Goal: Book appointment/travel/reservation

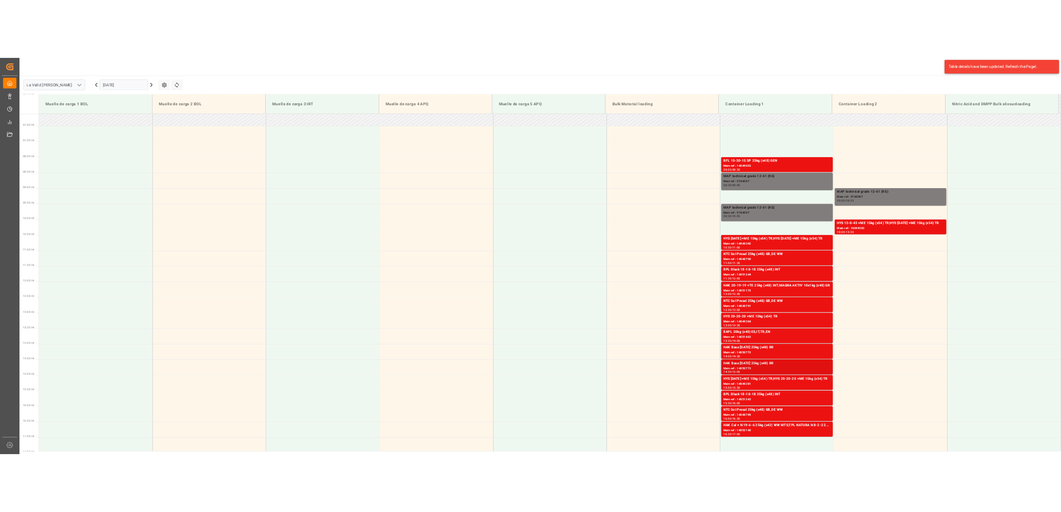
scroll to position [387, 0]
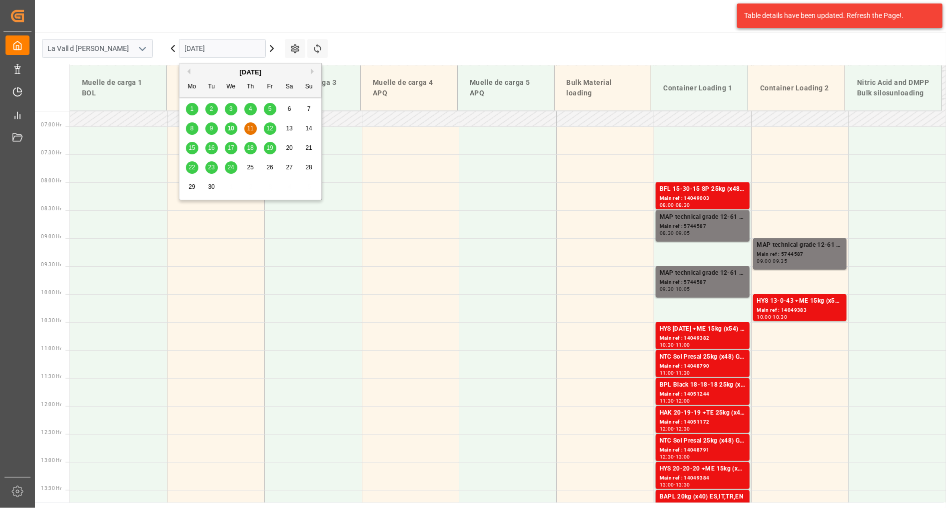
click at [199, 45] on input "[DATE]" at bounding box center [222, 48] width 87 height 19
click at [211, 151] on span "16" at bounding box center [211, 147] width 6 height 7
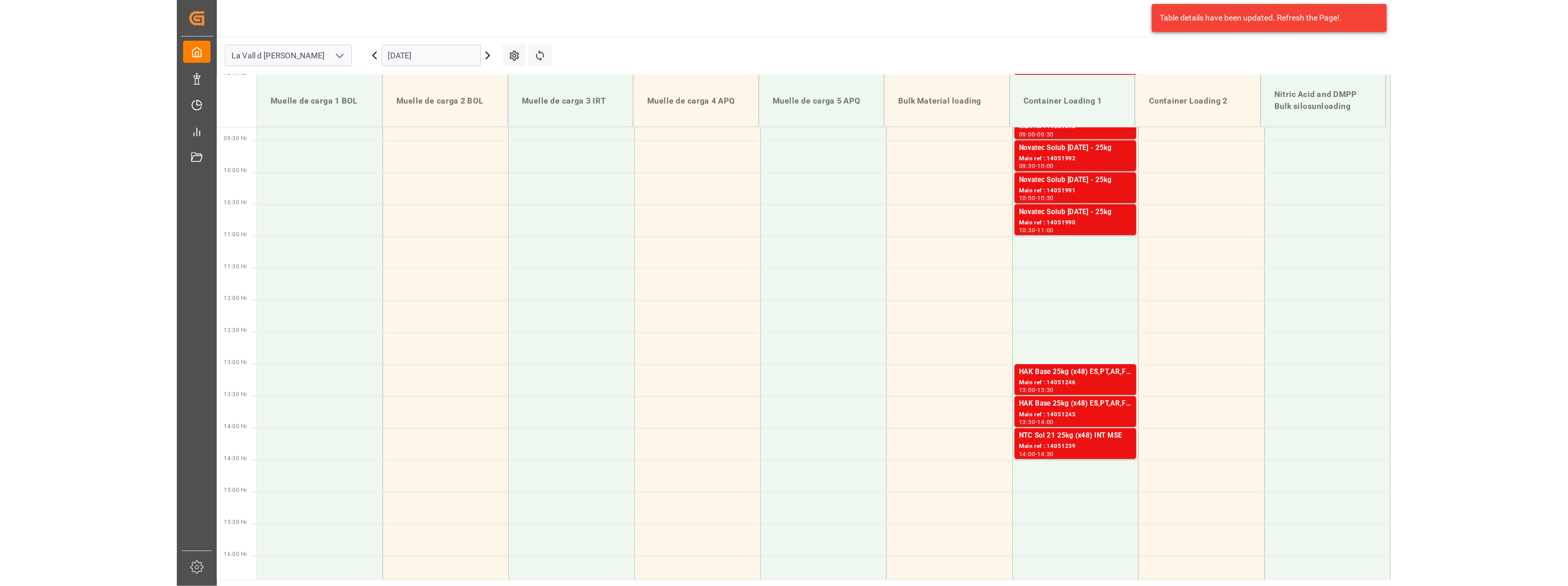
scroll to position [427, 0]
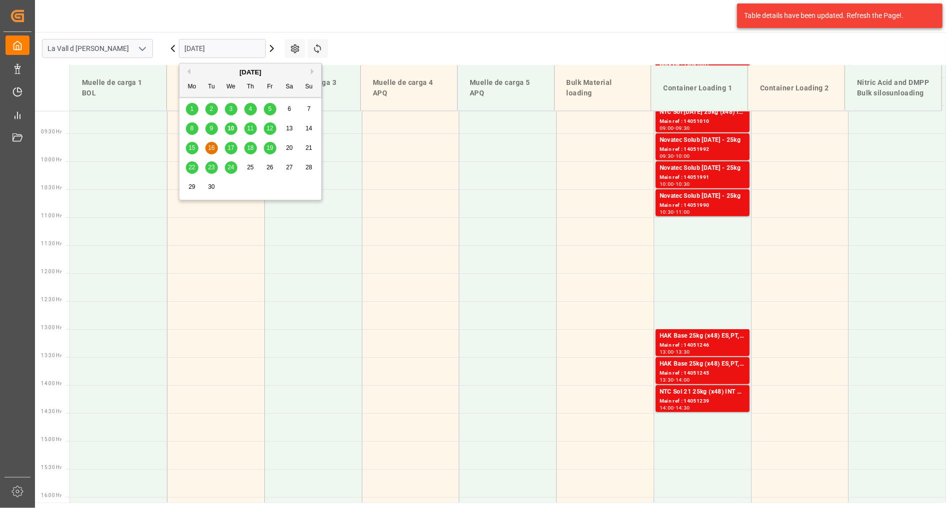
click at [215, 43] on input "[DATE]" at bounding box center [222, 48] width 87 height 19
click at [251, 150] on span "18" at bounding box center [250, 147] width 6 height 7
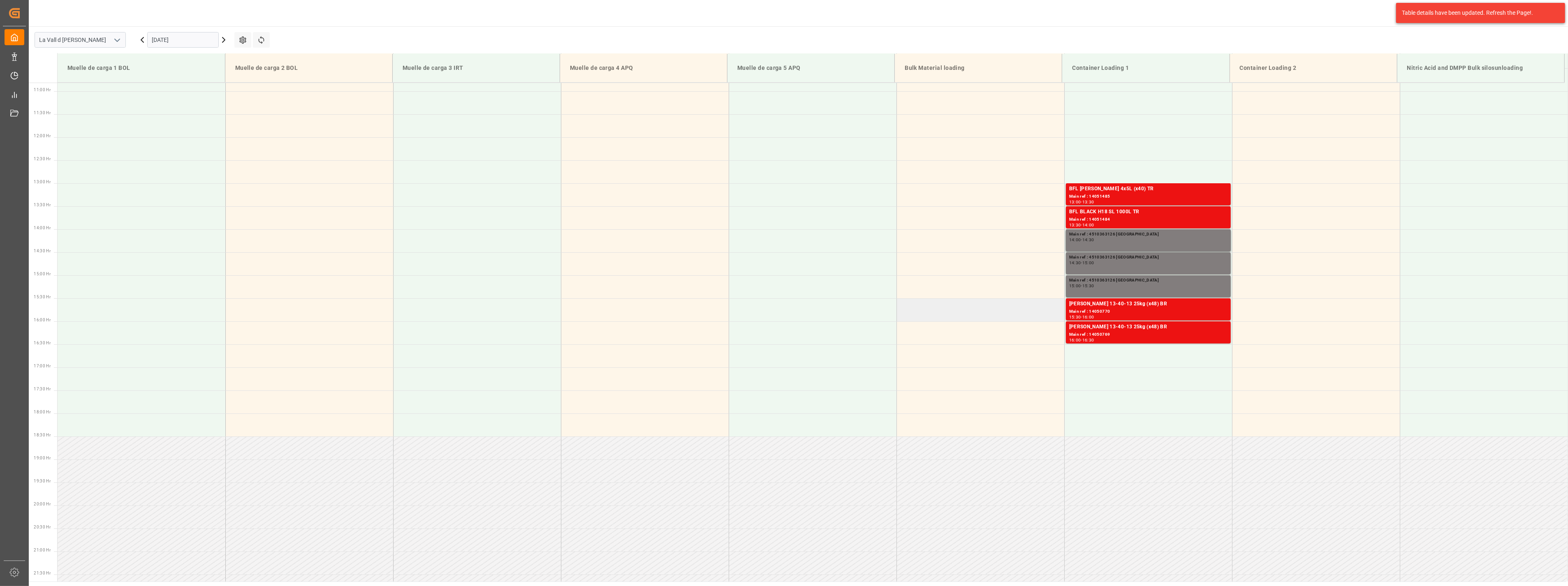
scroll to position [410, 0]
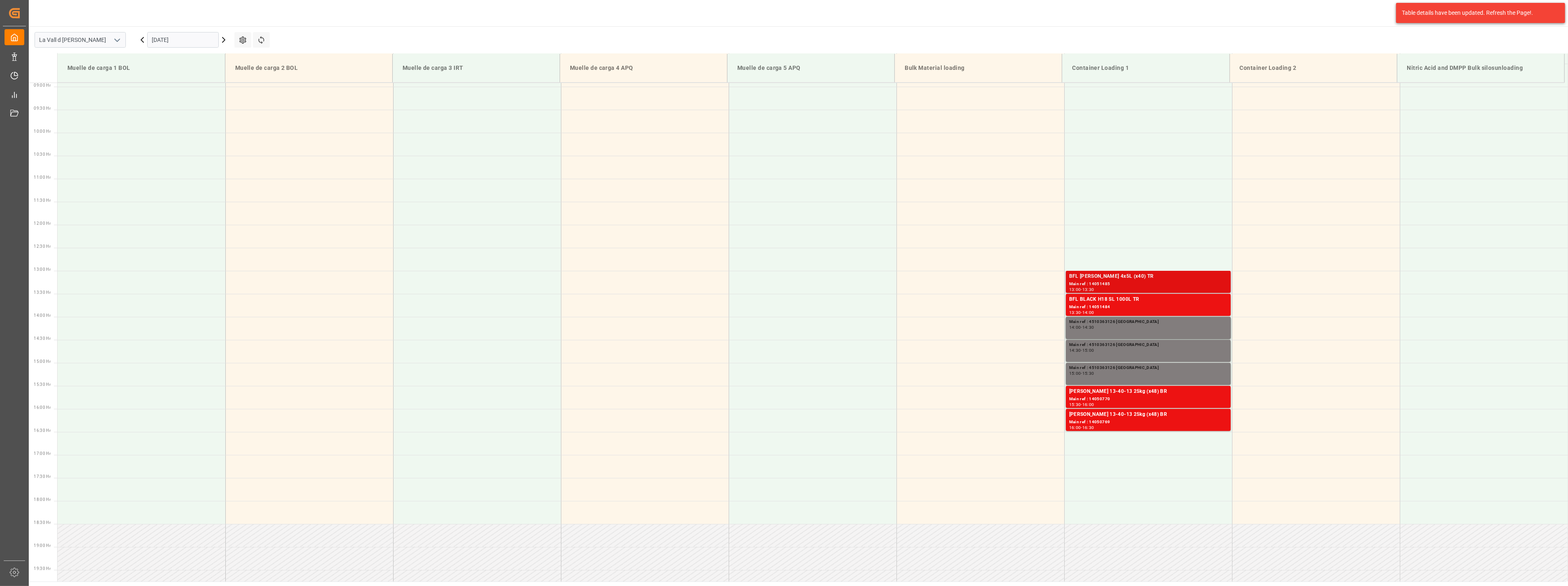
click at [1130, 281] on div "Main ref : 14051485" at bounding box center [1148, 284] width 158 height 7
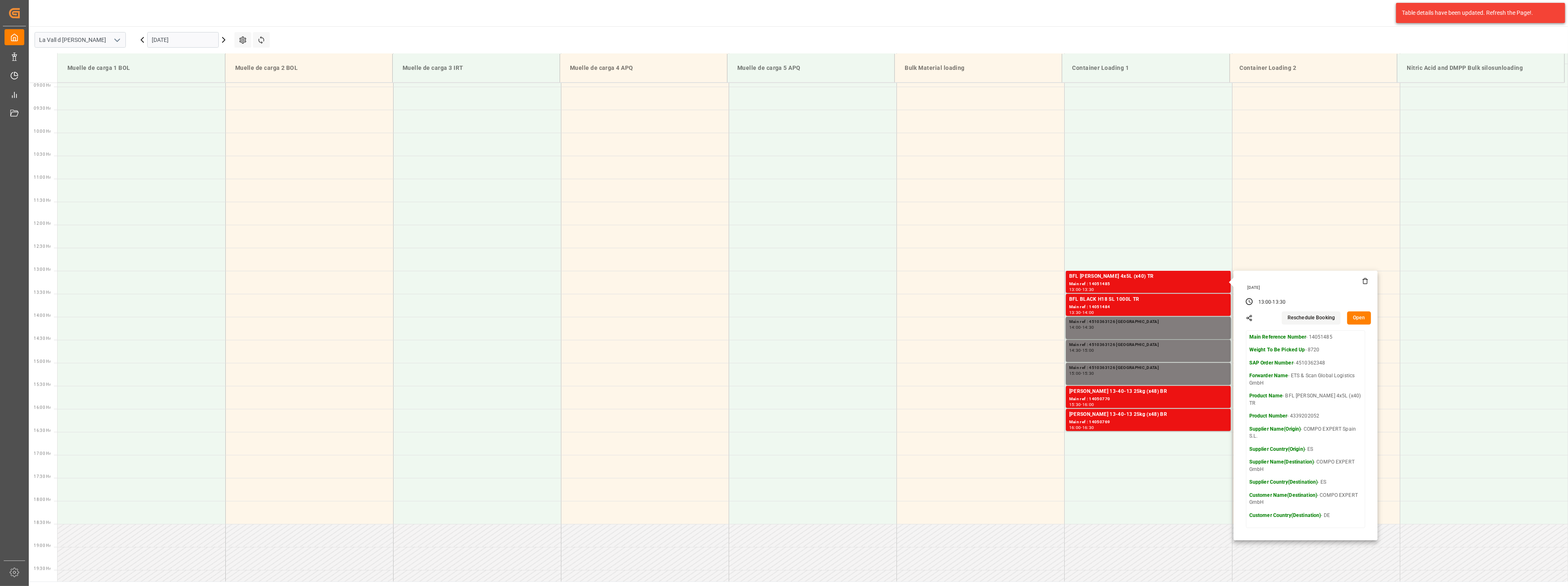
click at [1356, 321] on button "Open" at bounding box center [1358, 319] width 24 height 13
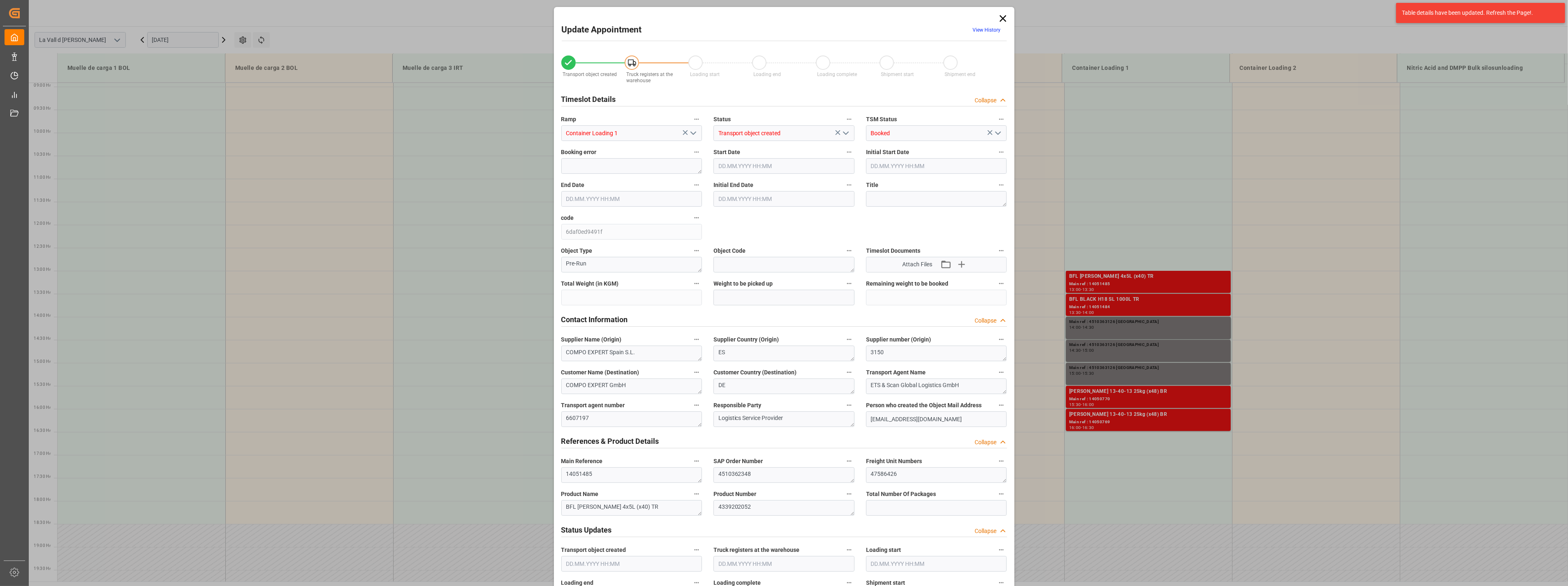
type input "8720"
type input "30"
type input "[DATE] 13:00"
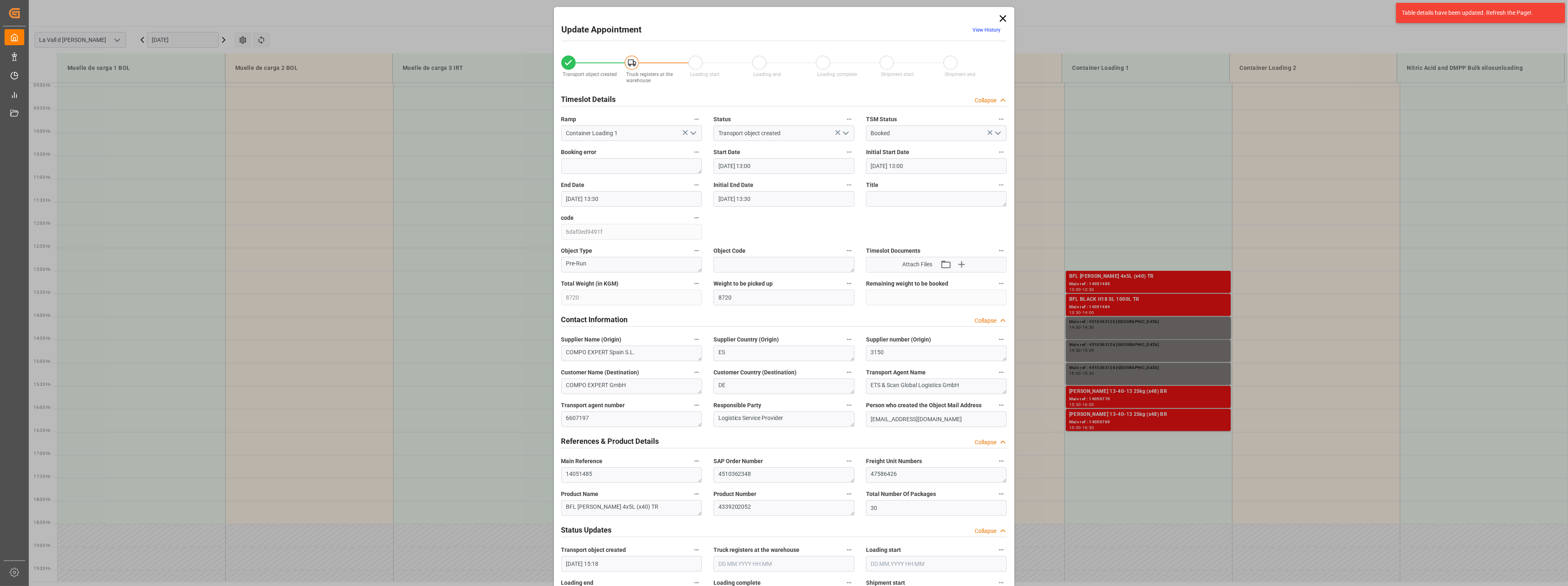
type input "[DATE] 13:30"
type input "[DATE] 15:18"
type input "[DATE] 09:31"
click at [784, 165] on input "[DATE] 13:00" at bounding box center [784, 165] width 141 height 16
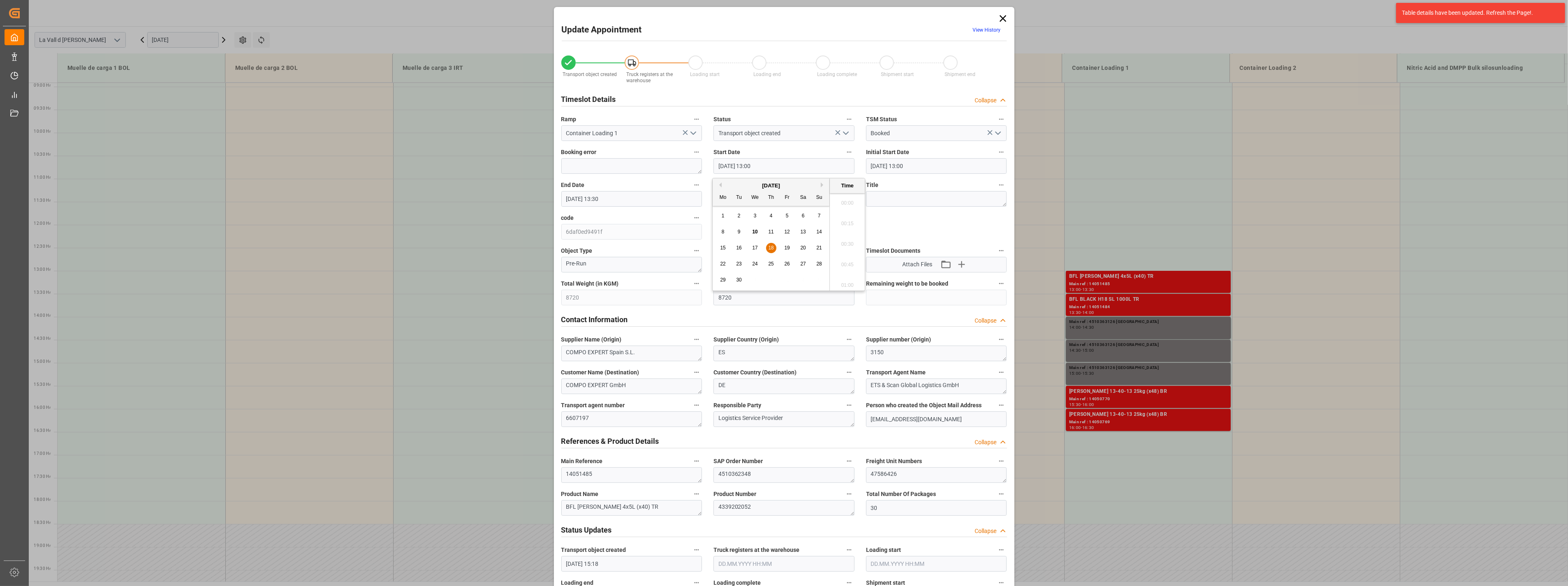
scroll to position [1030, 0]
click at [770, 247] on span "18" at bounding box center [770, 248] width 5 height 6
click at [849, 240] on li "08:00" at bounding box center [847, 242] width 35 height 21
type input "[DATE] 08:00"
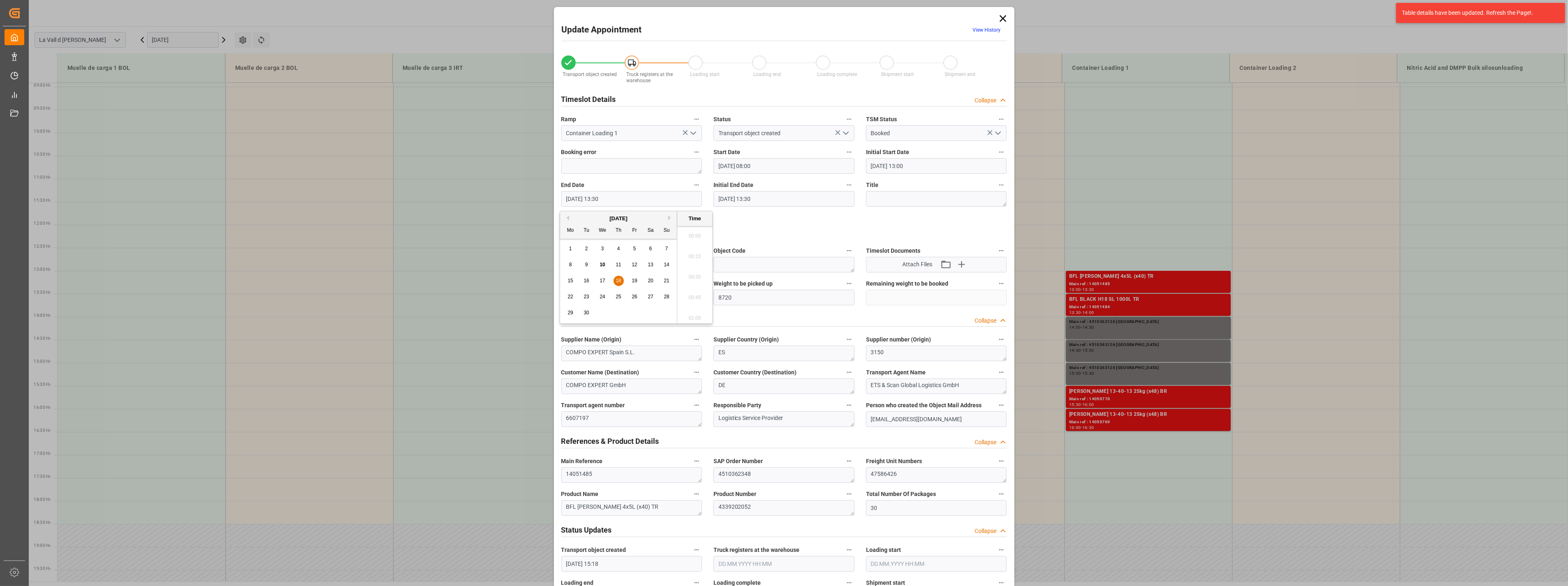
click at [639, 194] on input "[DATE] 13:30" at bounding box center [631, 198] width 141 height 16
click at [616, 282] on span "18" at bounding box center [618, 281] width 5 height 6
click at [697, 277] on li "08:30" at bounding box center [695, 275] width 35 height 21
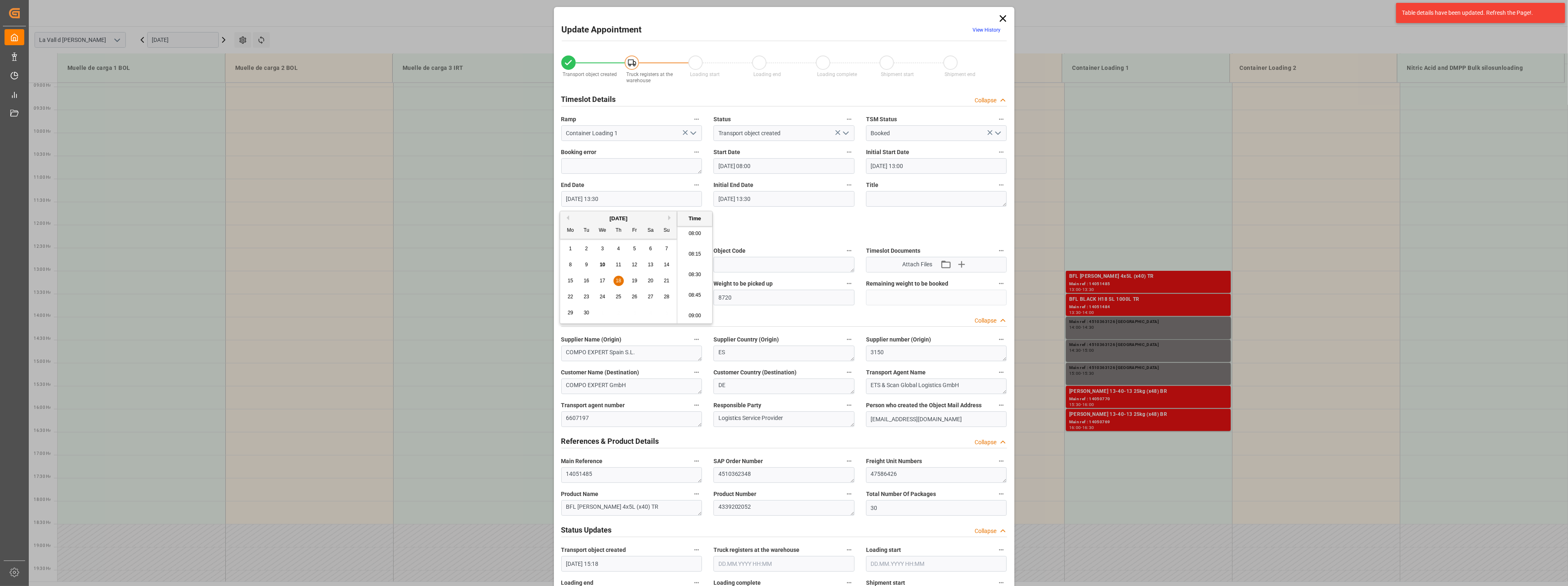
type input "[DATE] 08:30"
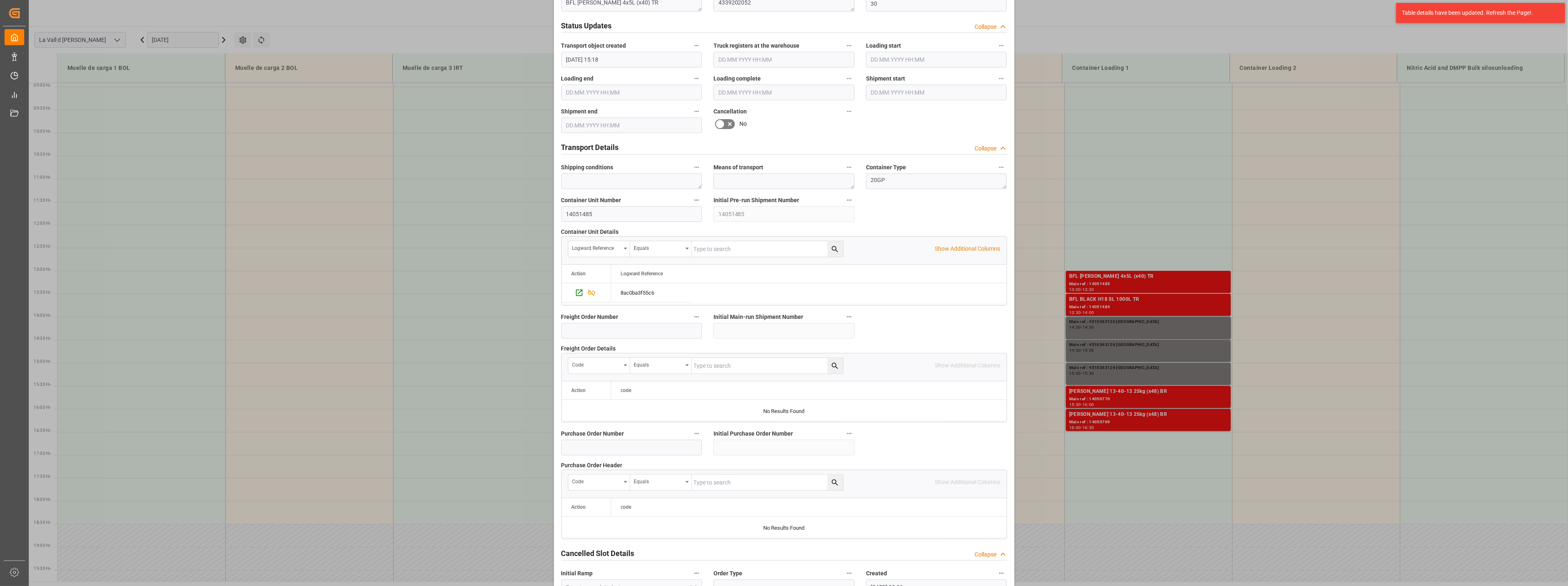
scroll to position [556, 0]
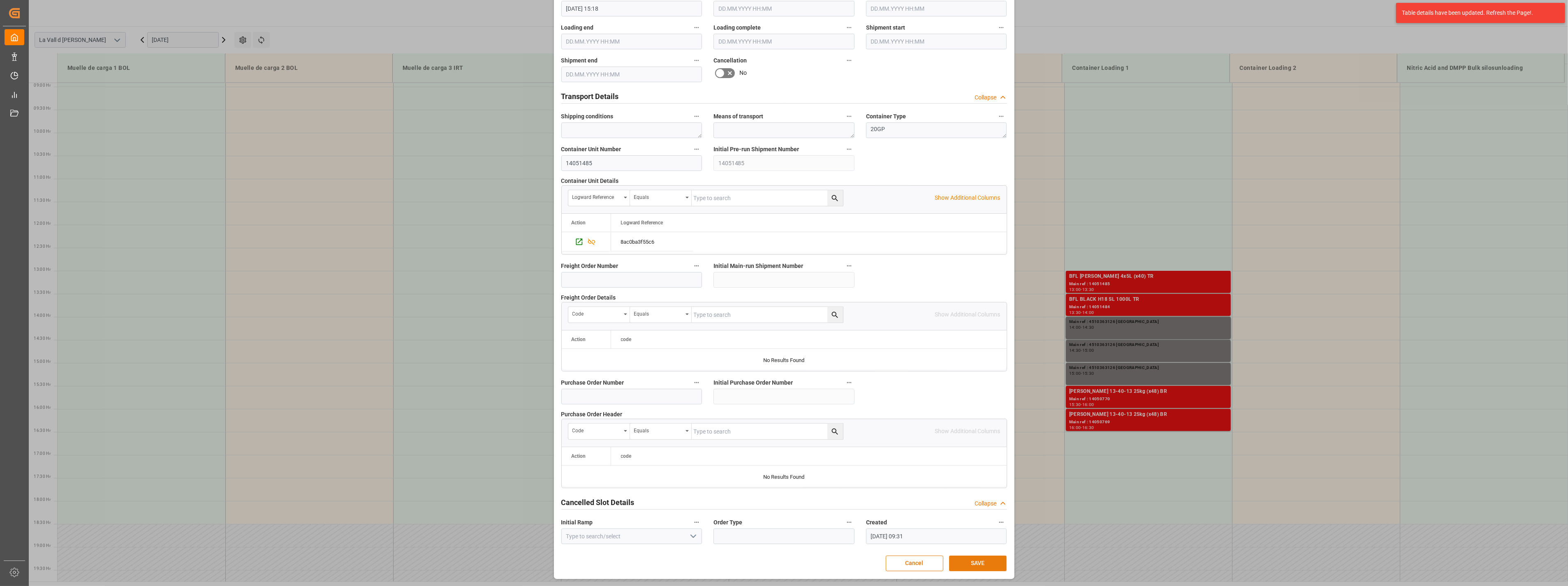
click at [977, 562] on button "SAVE" at bounding box center [978, 563] width 58 height 16
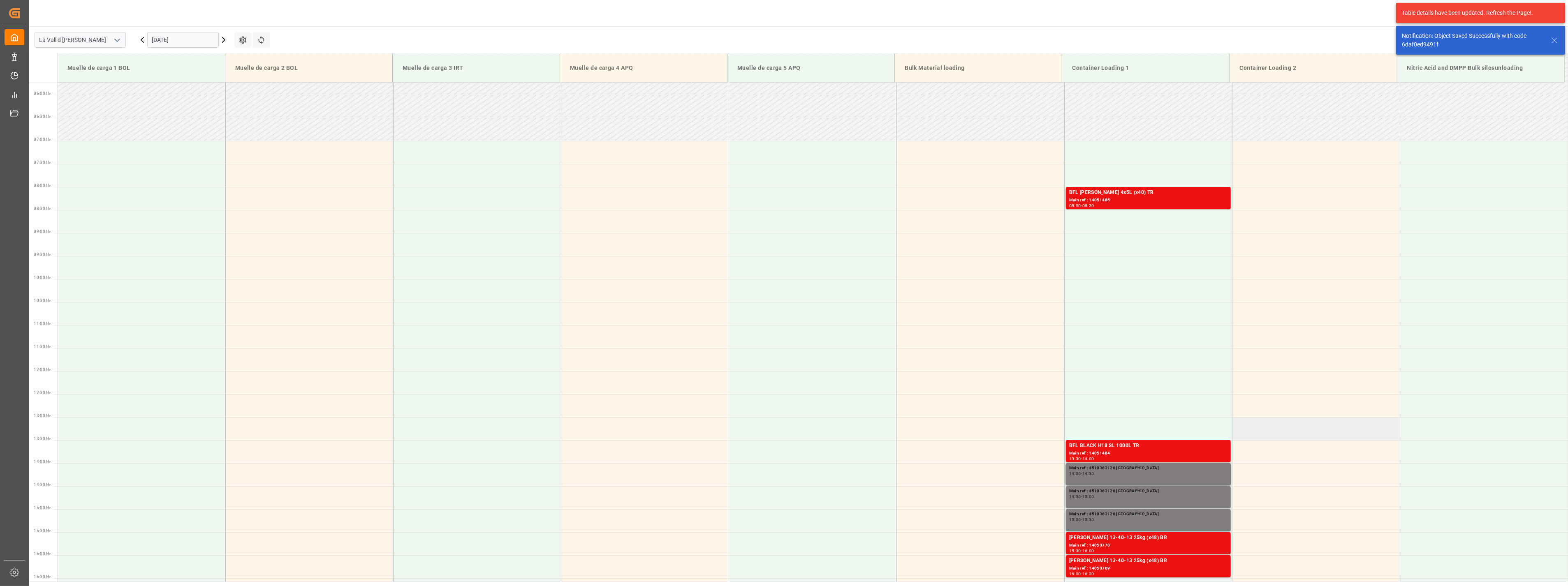
scroll to position [288, 0]
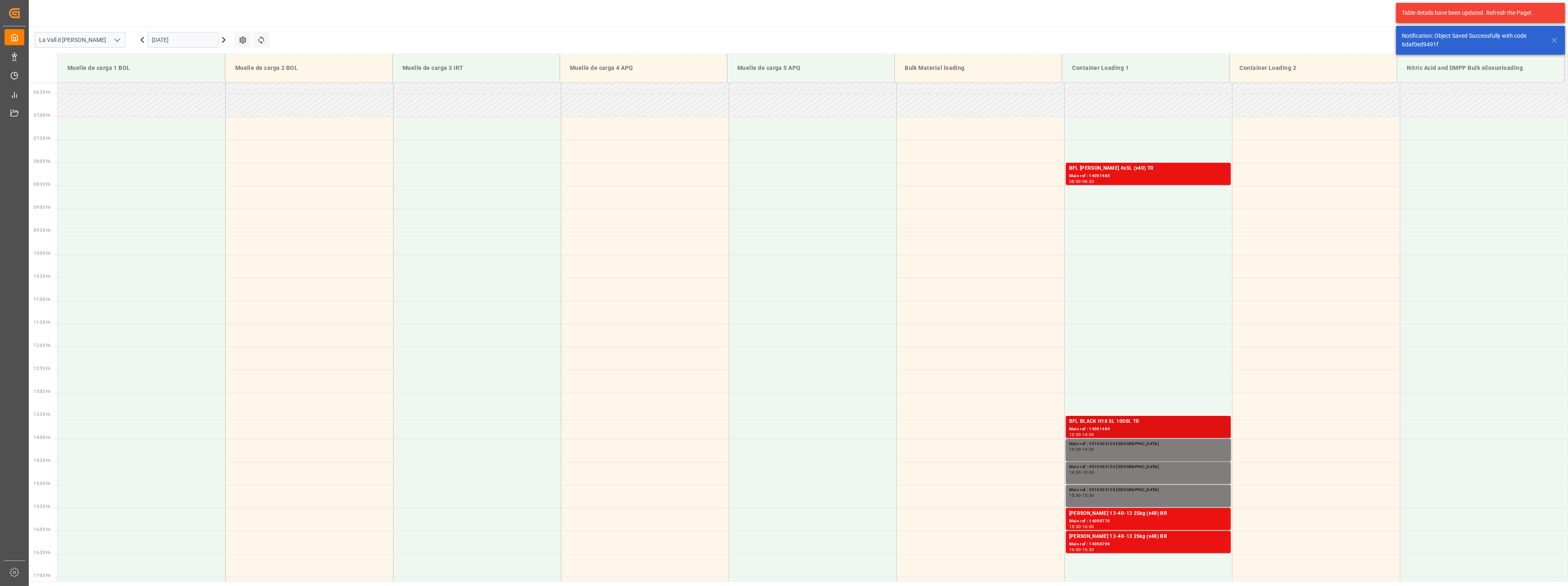
click at [1124, 430] on div "Main ref : 14051484" at bounding box center [1148, 429] width 158 height 7
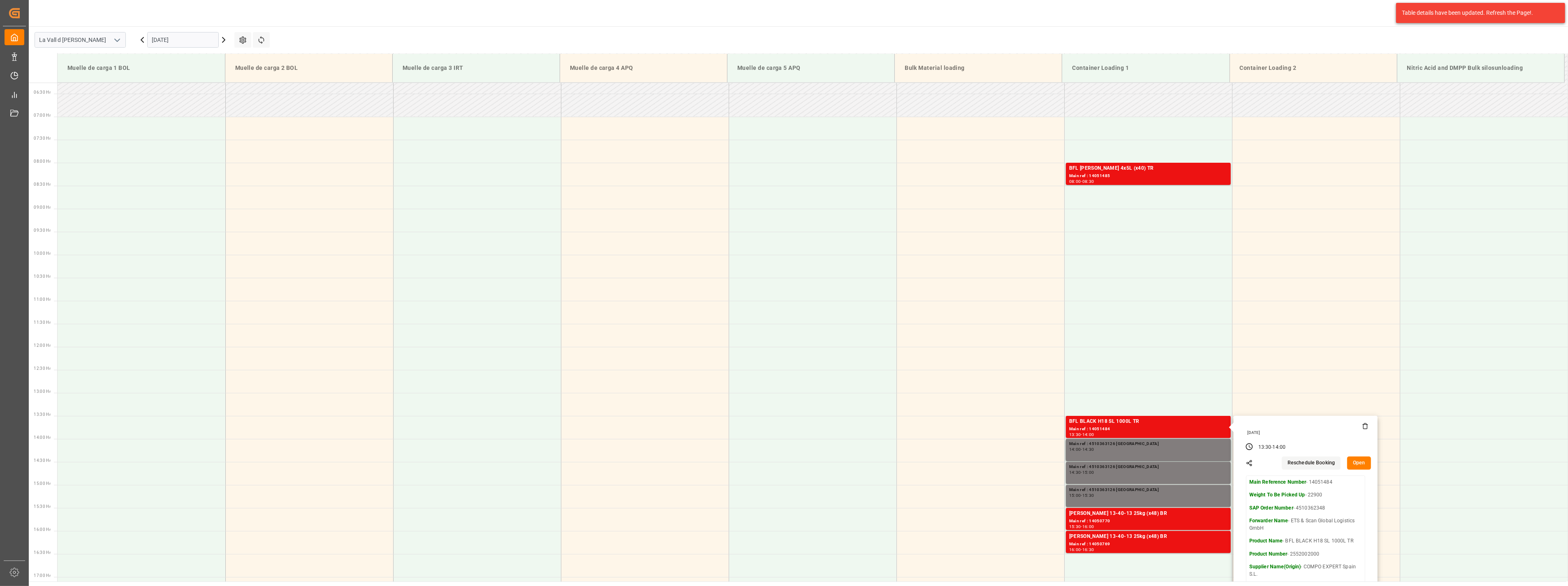
click at [1361, 467] on button "Open" at bounding box center [1358, 463] width 24 height 13
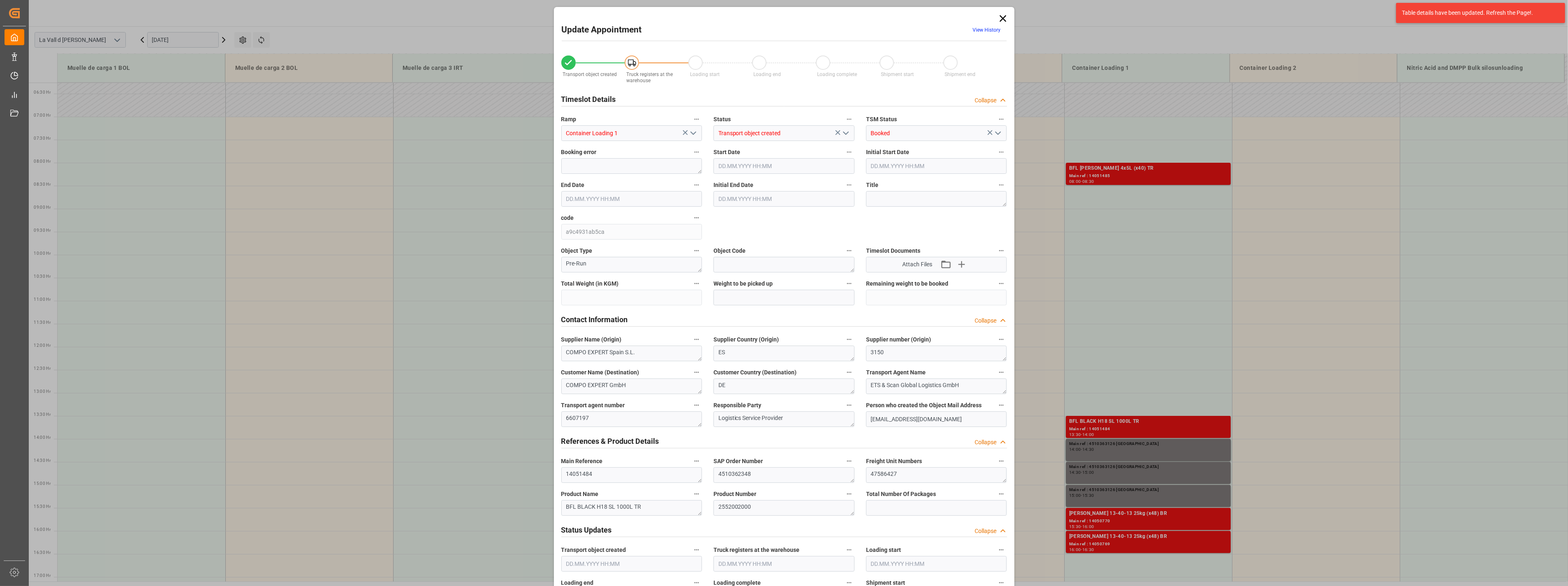
type input "22900"
type input "30"
type input "[DATE] 13:30"
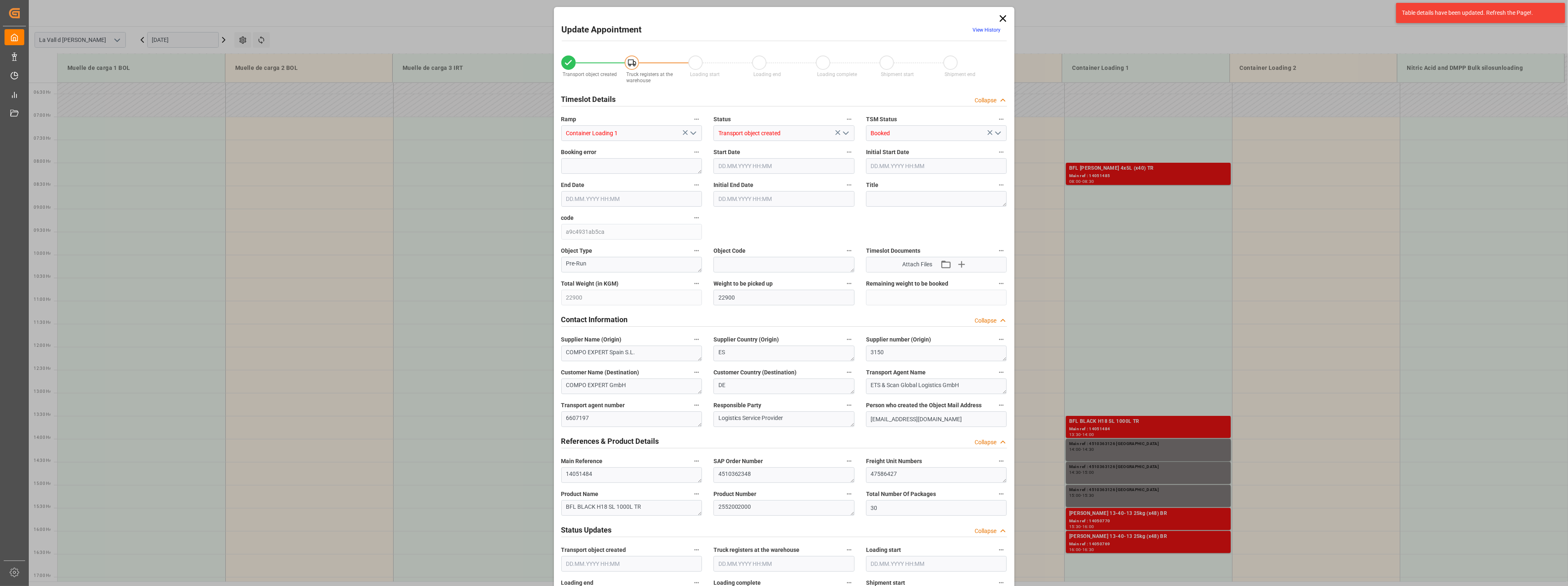
type input "[DATE] 14:00"
type input "[DATE] 15:18"
type input "[DATE] 09:32"
click at [691, 132] on icon "open menu" at bounding box center [693, 133] width 10 height 10
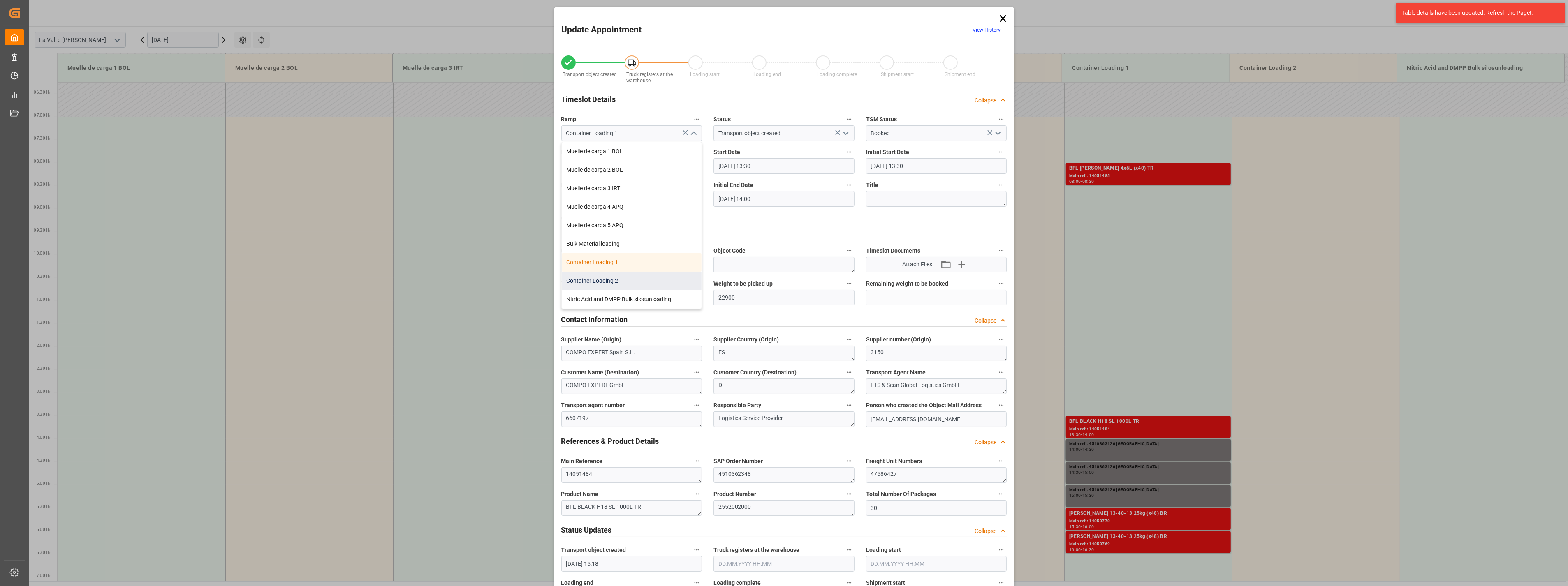
click at [618, 277] on div "Container Loading 2" at bounding box center [631, 281] width 140 height 18
type input "Container Loading 2"
click at [799, 170] on input "[DATE] 13:30" at bounding box center [784, 165] width 141 height 16
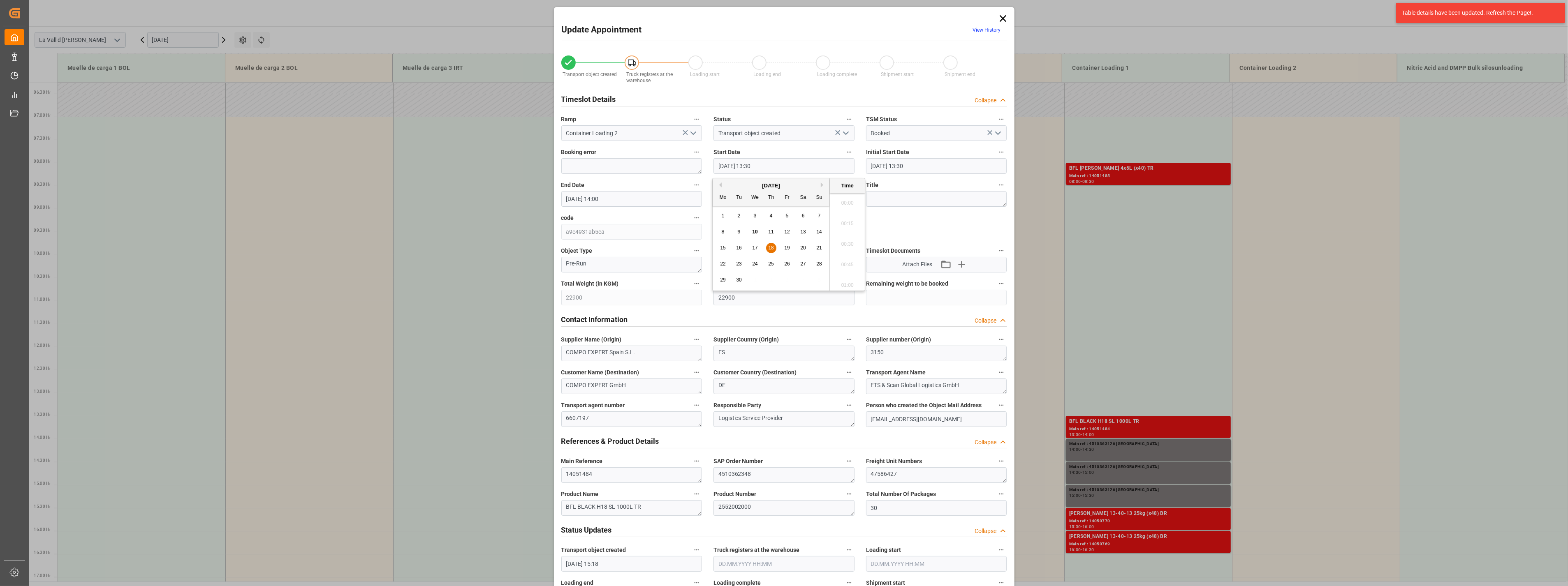
scroll to position [1072, 0]
click at [771, 249] on span "18" at bounding box center [770, 248] width 5 height 6
click at [848, 203] on li "08:00" at bounding box center [847, 201] width 35 height 21
type input "[DATE] 08:00"
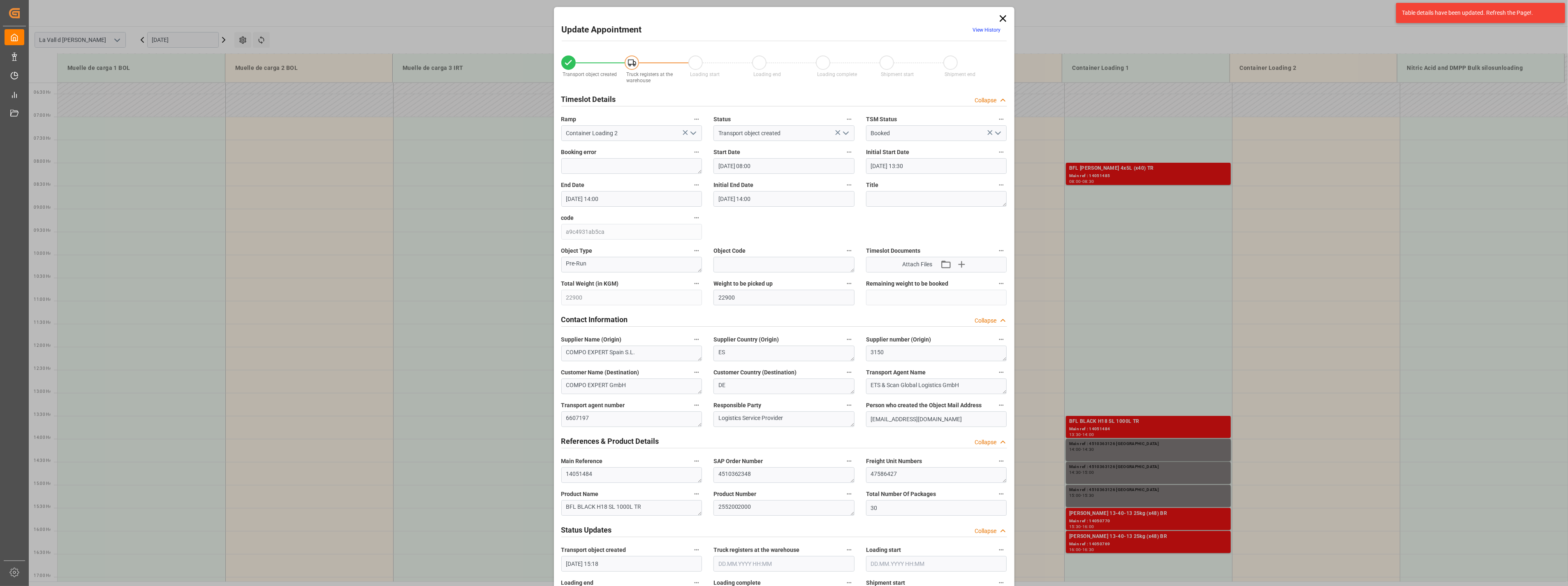
click at [622, 203] on input "[DATE] 14:00" at bounding box center [631, 198] width 141 height 16
click at [616, 283] on span "18" at bounding box center [618, 281] width 5 height 6
click at [692, 278] on li "08:30" at bounding box center [695, 279] width 35 height 21
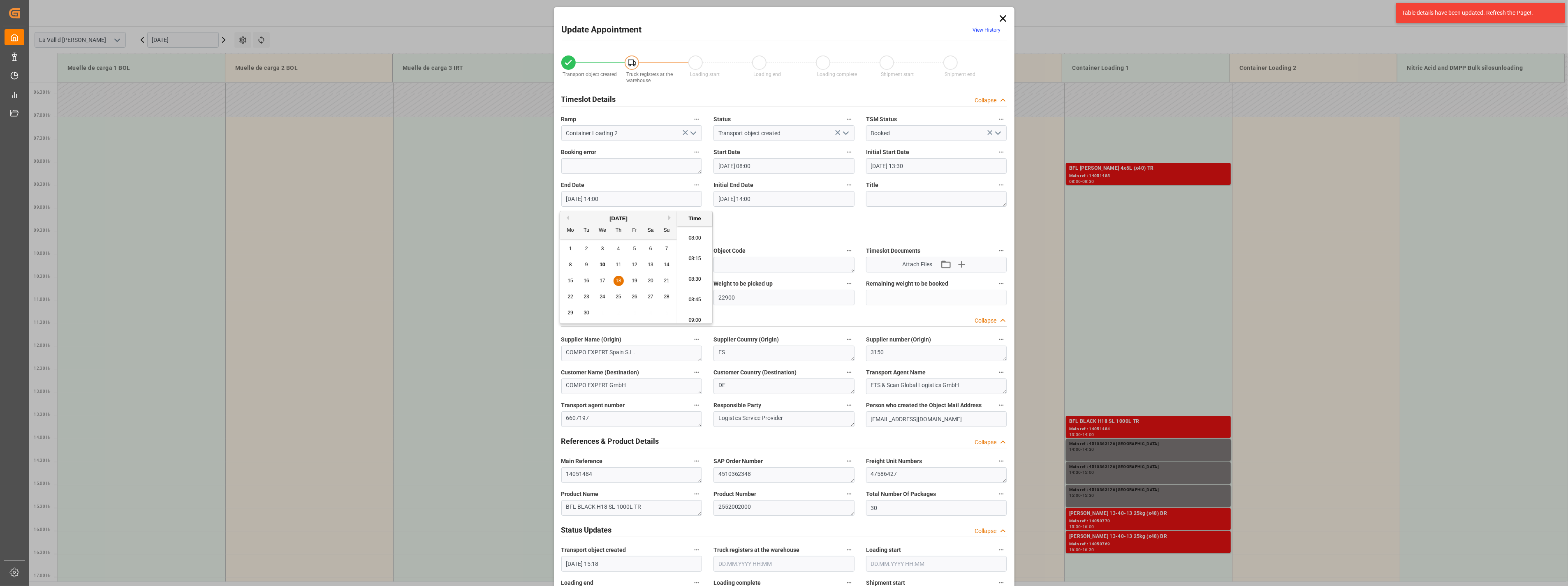
type input "[DATE] 08:30"
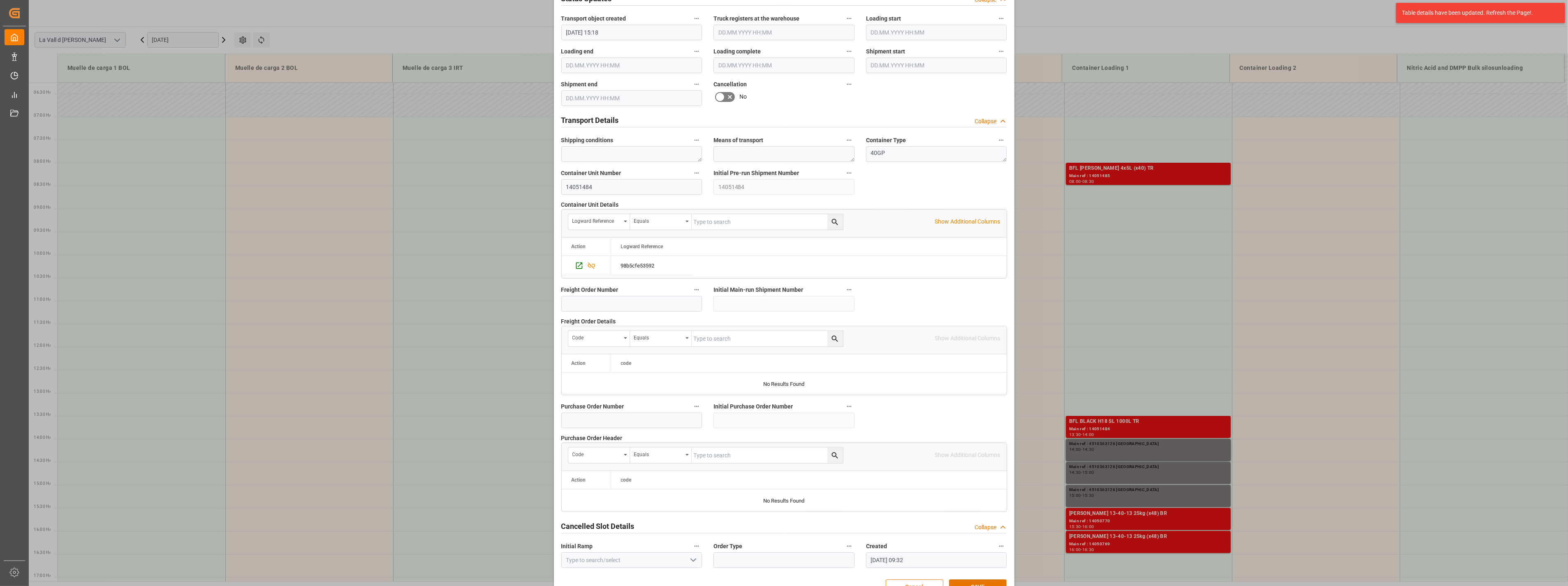
scroll to position [556, 0]
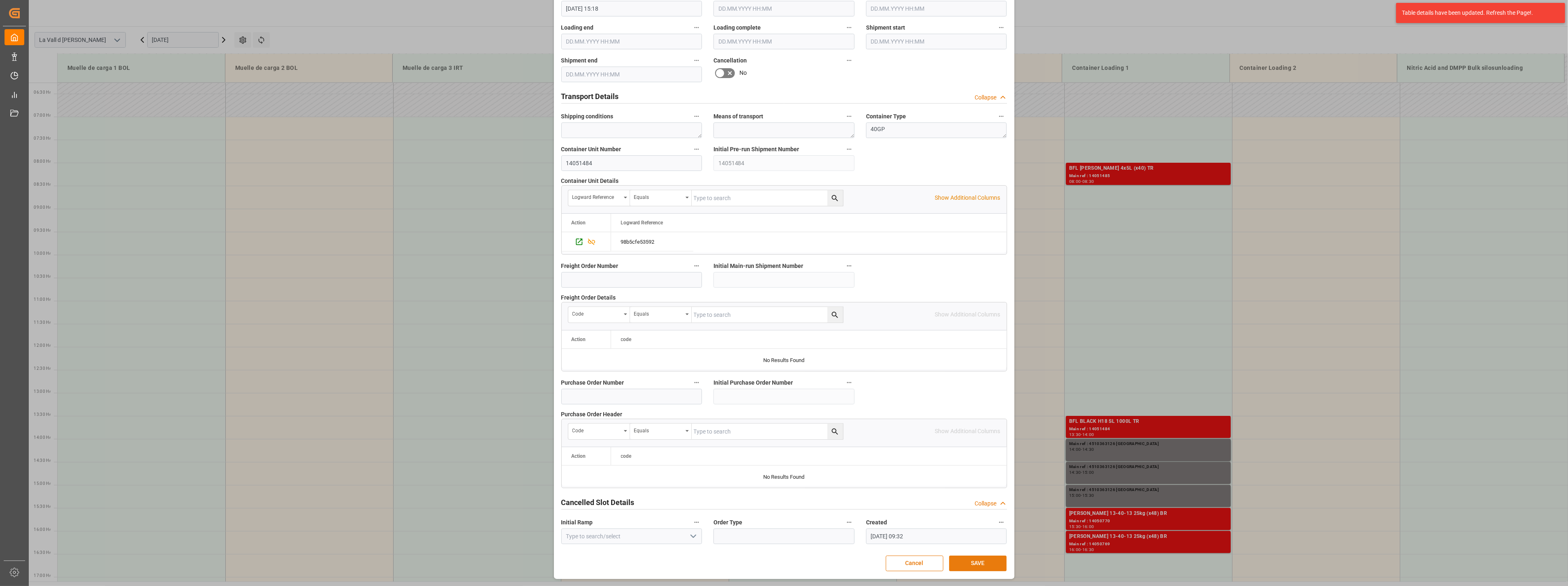
click at [967, 569] on button "SAVE" at bounding box center [978, 563] width 58 height 16
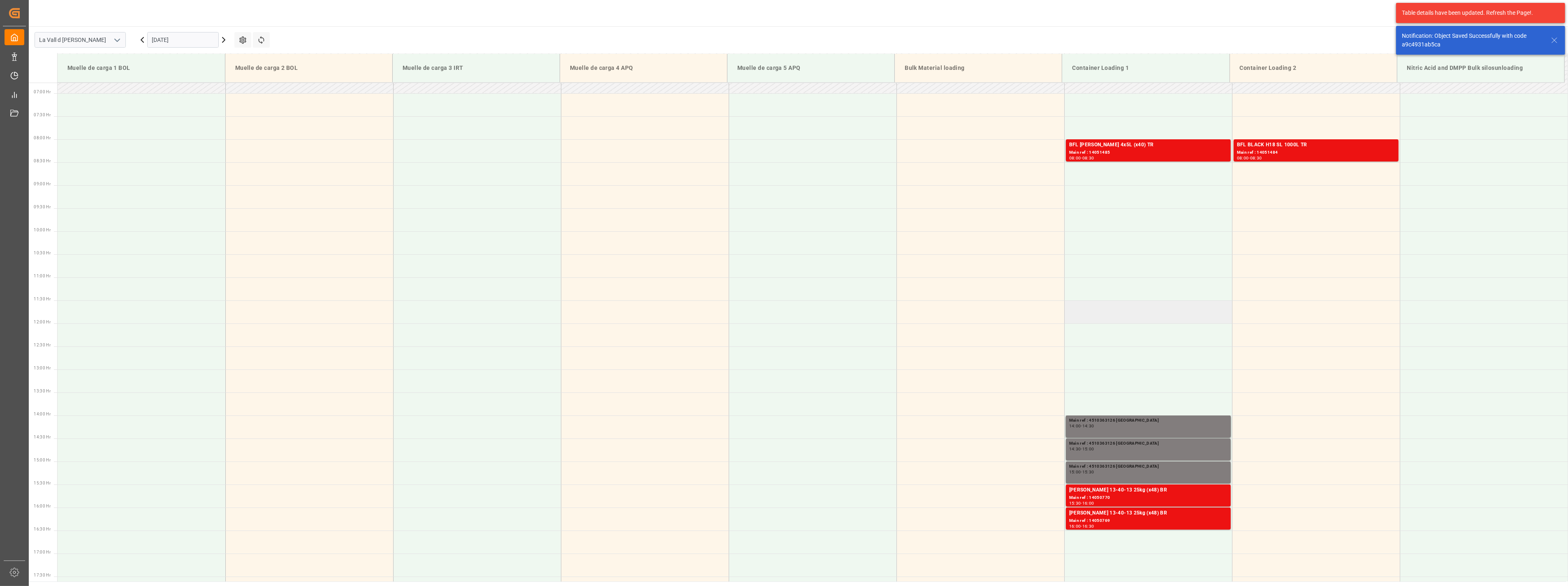
scroll to position [317, 0]
